Goal: Task Accomplishment & Management: Manage account settings

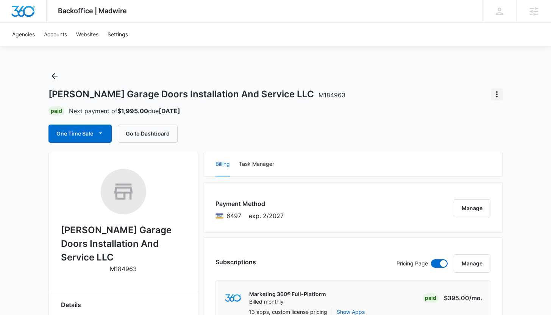
click at [498, 92] on icon "Actions" at bounding box center [496, 94] width 9 height 9
click at [381, 113] on div "Paid Next payment of $1,995.00 due Oct 11" at bounding box center [275, 110] width 455 height 9
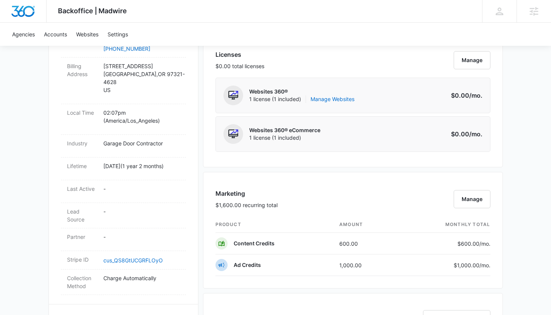
scroll to position [328, 0]
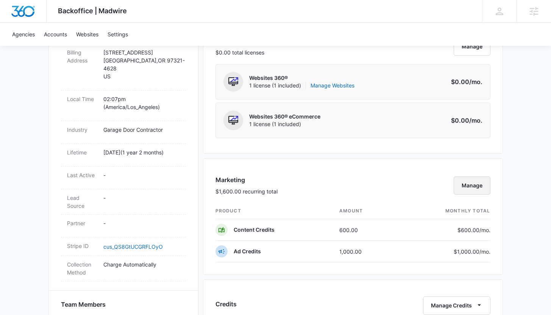
click at [464, 183] on button "Manage" at bounding box center [472, 186] width 37 height 18
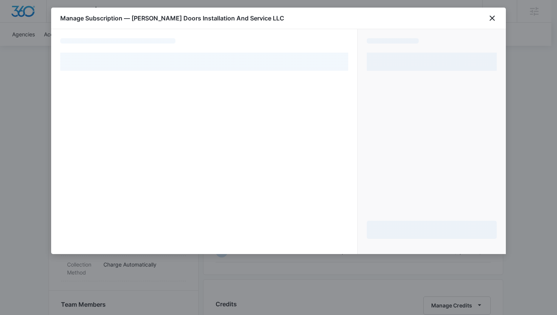
select select "pm_1RCncxA4n8RTgNjUsnzr83Ra"
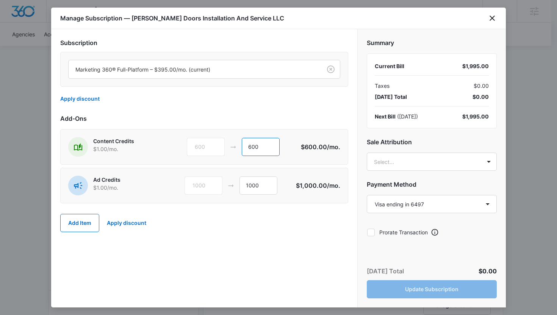
drag, startPoint x: 266, startPoint y: 142, endPoint x: 236, endPoint y: 142, distance: 30.7
click at [236, 142] on div "600 600" at bounding box center [244, 147] width 114 height 18
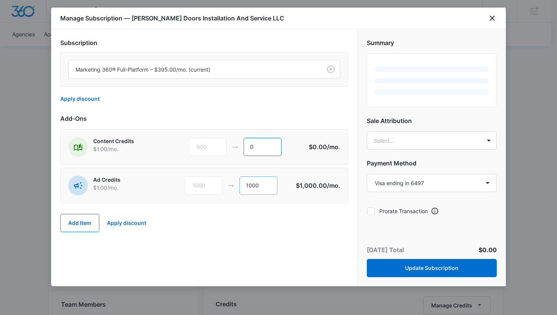
type input "0"
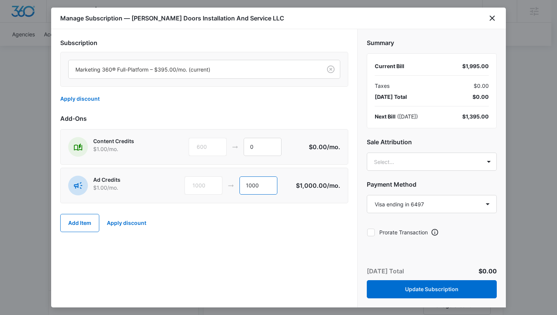
drag, startPoint x: 264, startPoint y: 186, endPoint x: 240, endPoint y: 186, distance: 24.6
click at [240, 186] on input "1000" at bounding box center [258, 186] width 38 height 18
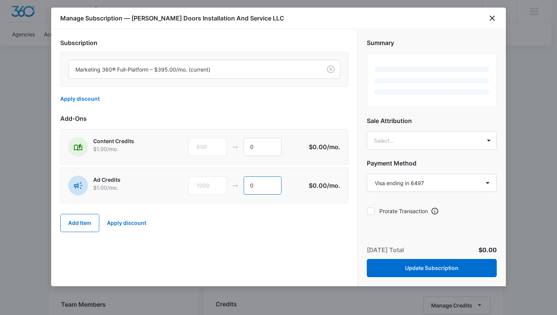
type input "0"
click at [273, 236] on div "Add Item Apply discount" at bounding box center [204, 222] width 288 height 33
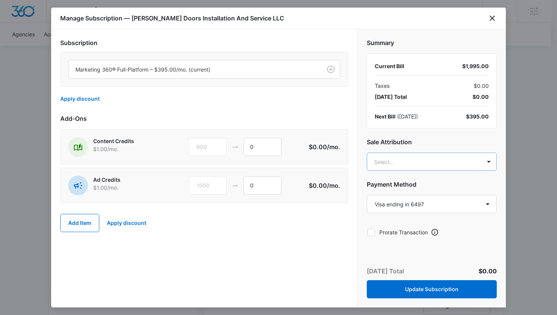
click at [442, 162] on body "Backoffice | Madwire Apps Settings KB Kaitlyn Brunswig kaitlyn.brunswig@madwire…" at bounding box center [278, 182] width 557 height 1021
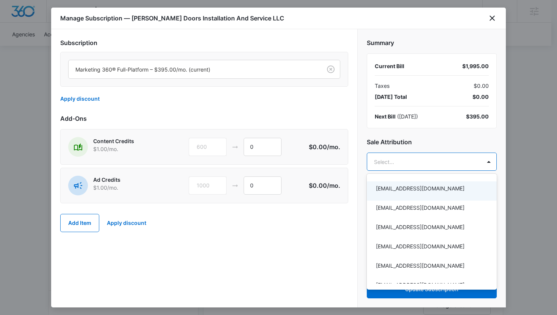
type input "r"
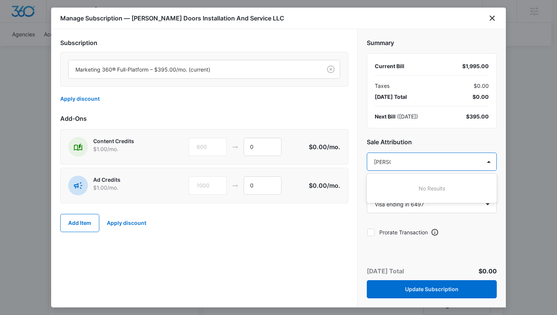
type input "brunsw"
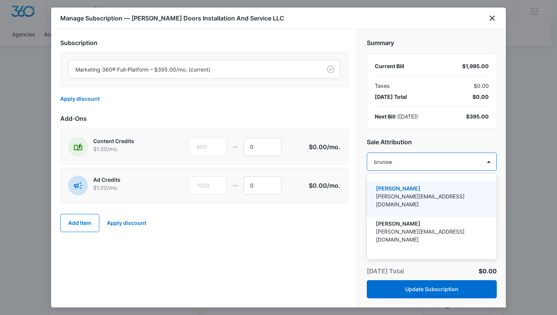
click at [438, 188] on p "[PERSON_NAME]" at bounding box center [431, 188] width 110 height 8
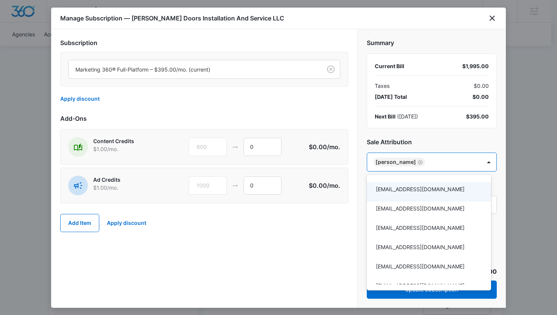
click at [342, 234] on div at bounding box center [278, 157] width 557 height 315
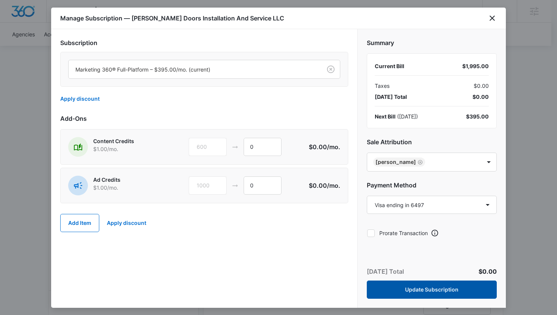
click at [402, 287] on button "Update Subscription" at bounding box center [432, 290] width 130 height 18
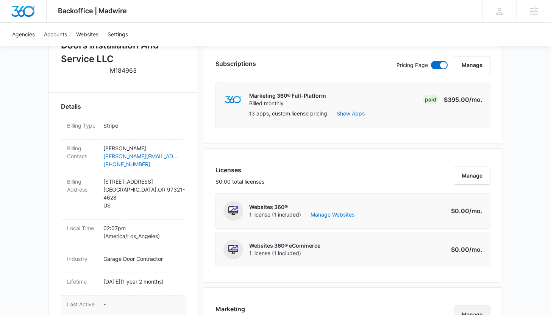
scroll to position [0, 0]
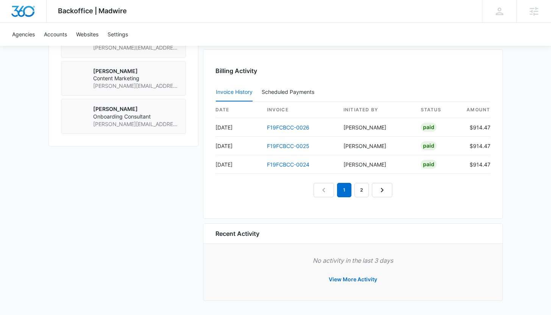
scroll to position [522, 0]
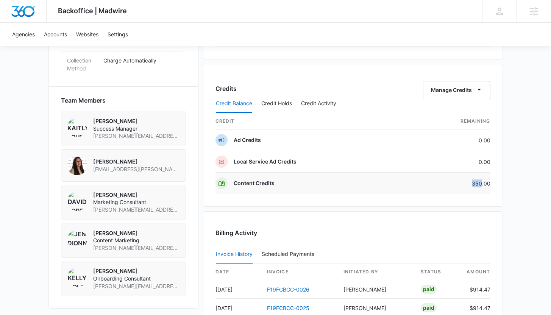
drag, startPoint x: 482, startPoint y: 183, endPoint x: 459, endPoint y: 181, distance: 23.2
click at [459, 181] on td "350.00" at bounding box center [450, 184] width 80 height 22
